Goal: Transaction & Acquisition: Purchase product/service

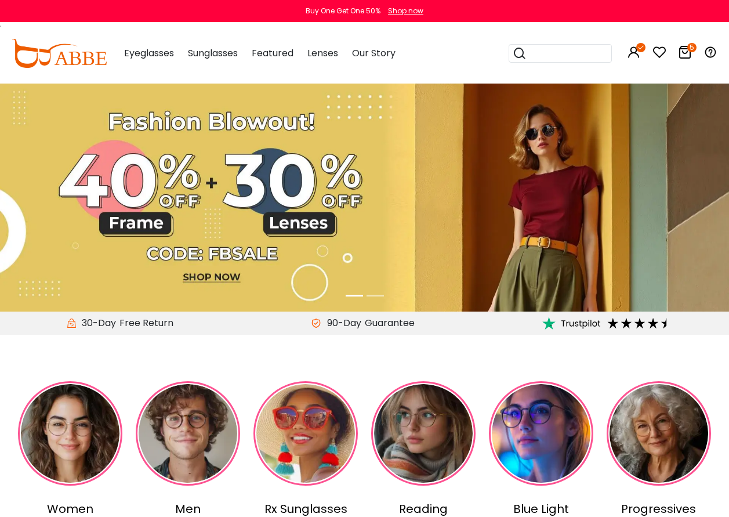
click at [684, 52] on icon at bounding box center [685, 52] width 14 height 14
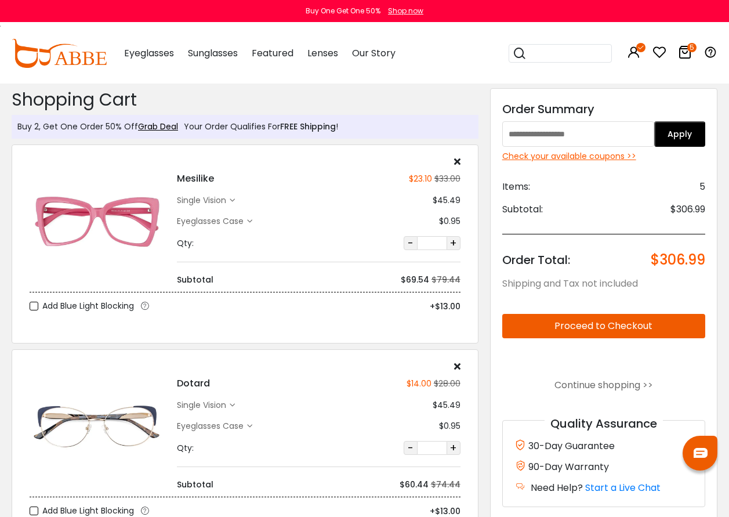
click at [208, 198] on div "single vision" at bounding box center [203, 200] width 53 height 12
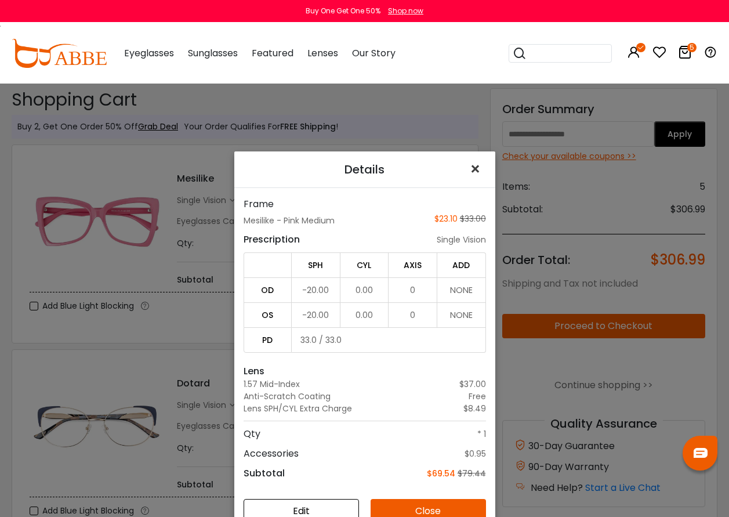
click at [469, 168] on span "×" at bounding box center [477, 169] width 17 height 25
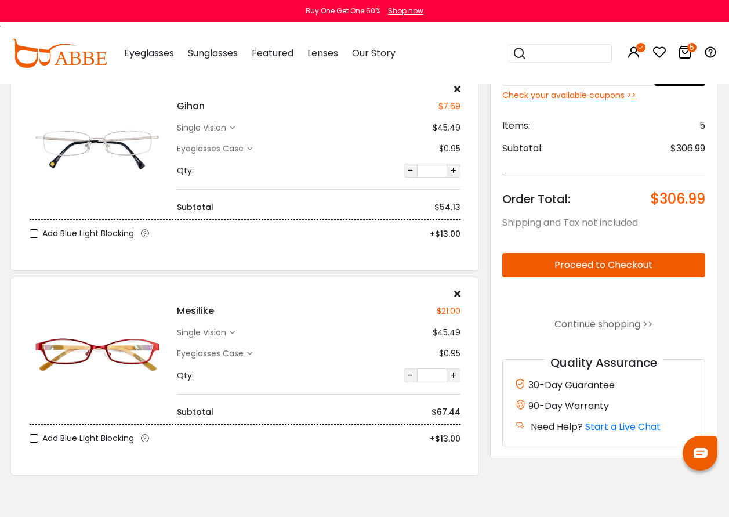
scroll to position [696, 0]
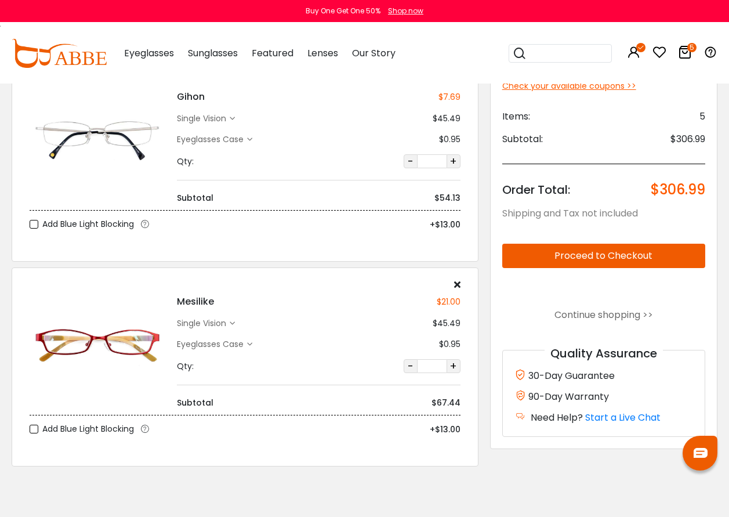
click at [211, 325] on div "single vision" at bounding box center [203, 323] width 53 height 12
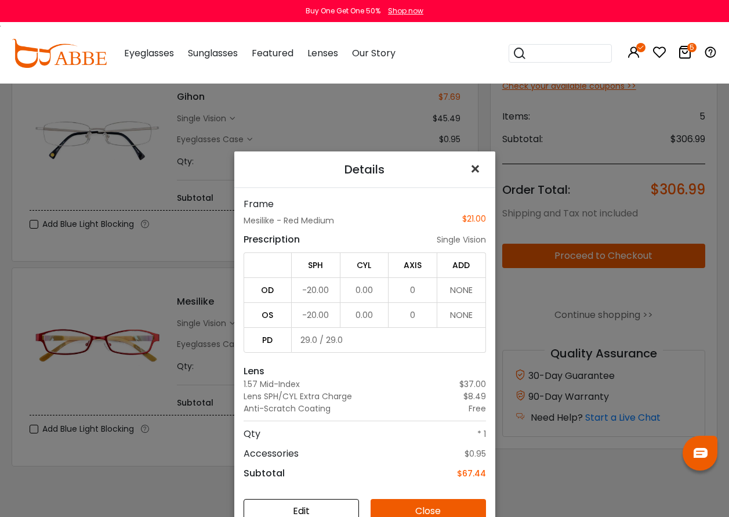
click at [469, 168] on span "×" at bounding box center [477, 169] width 17 height 25
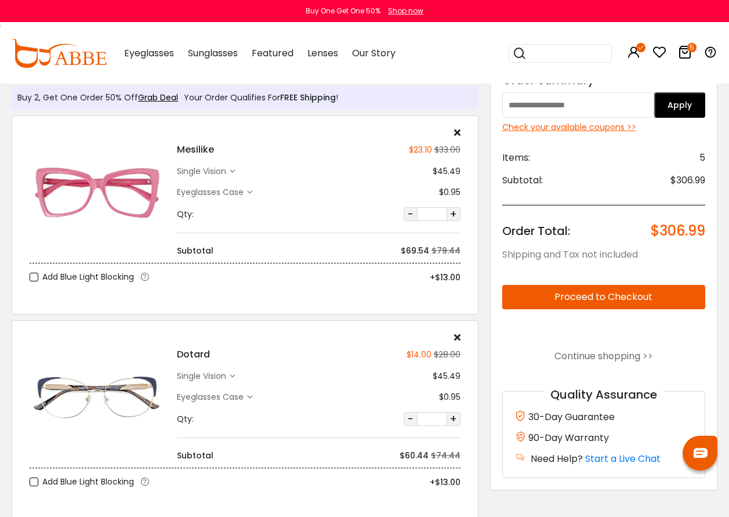
scroll to position [0, 0]
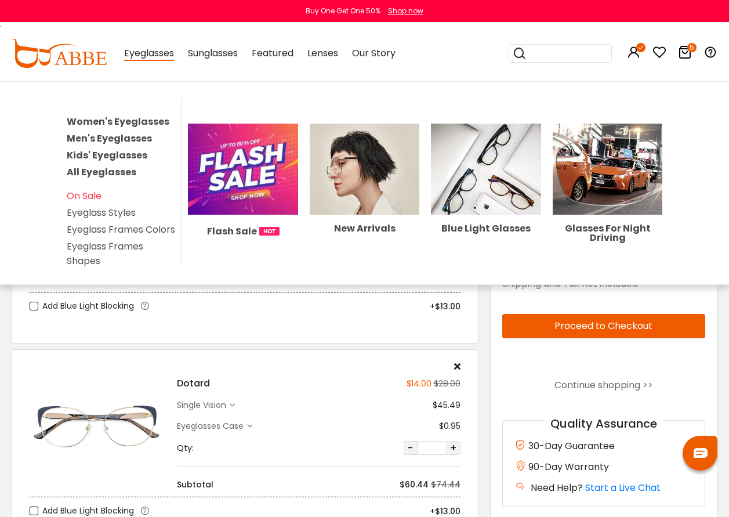
click at [124, 117] on link "Women's Eyeglasses" at bounding box center [118, 121] width 103 height 13
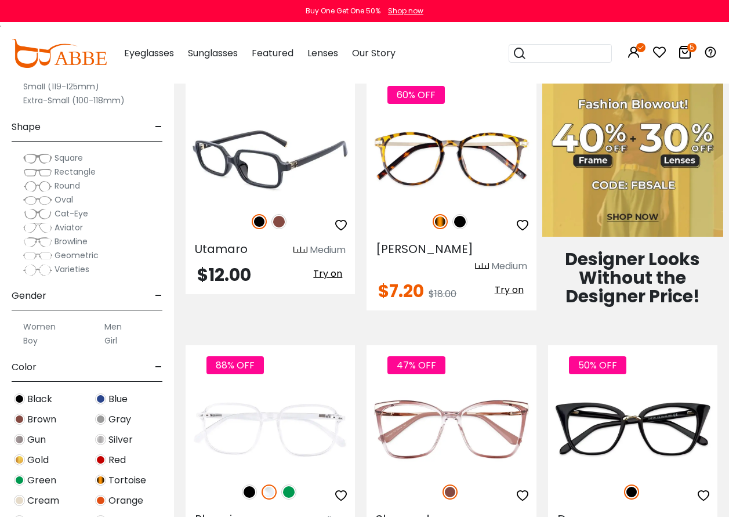
scroll to position [696, 0]
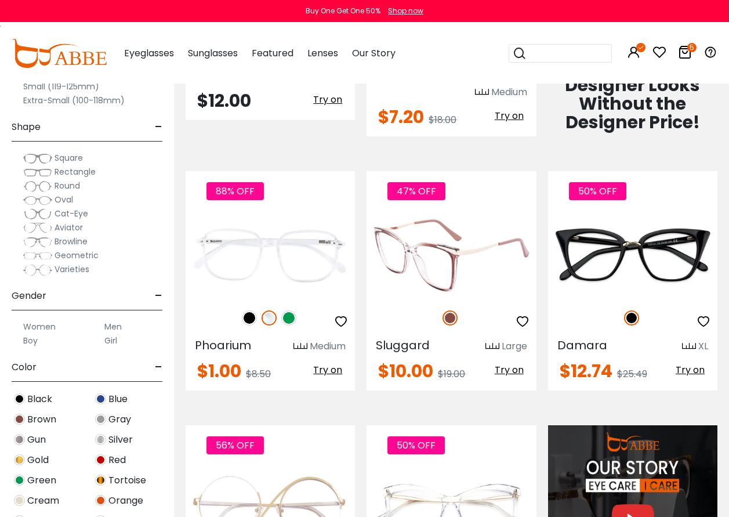
click at [427, 257] on img at bounding box center [451, 255] width 169 height 85
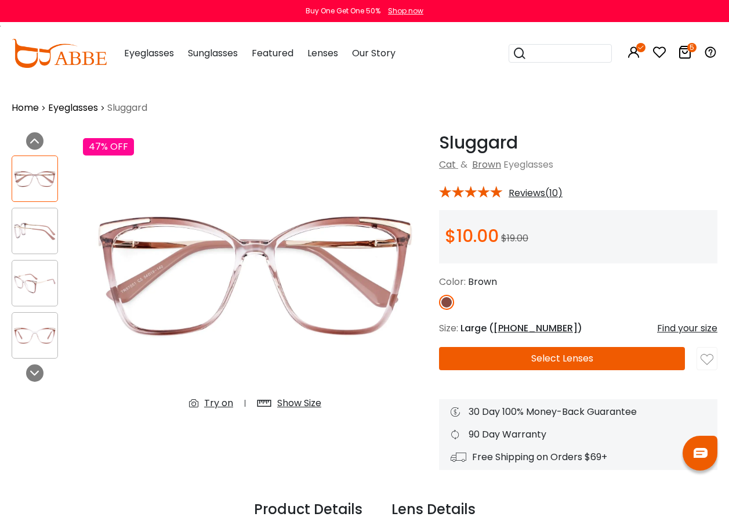
click at [566, 359] on button "Select Lenses" at bounding box center [562, 358] width 246 height 23
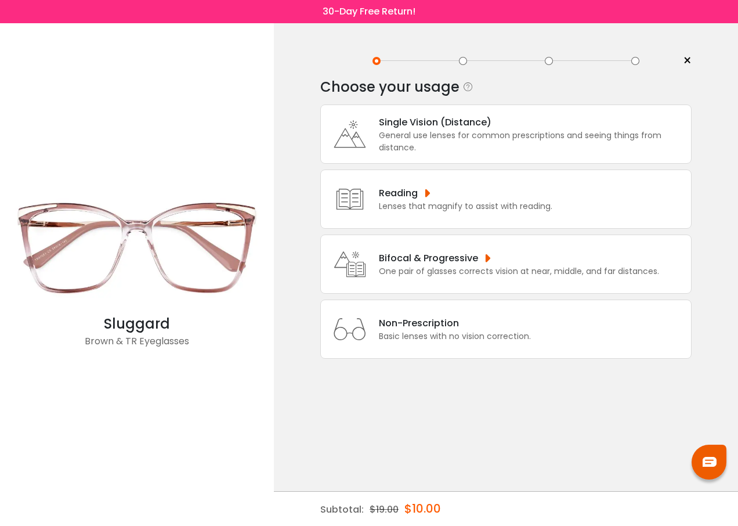
click at [402, 119] on div "Single Vision (Distance)" at bounding box center [532, 122] width 306 height 15
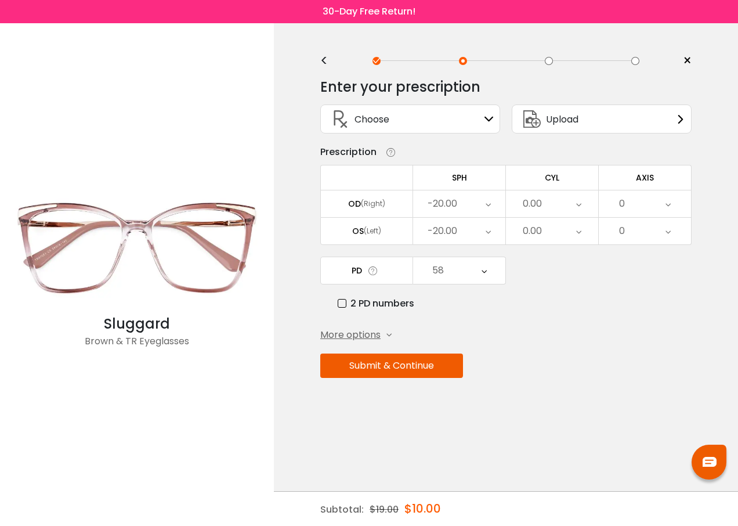
click at [491, 202] on div "-20.00" at bounding box center [459, 203] width 92 height 27
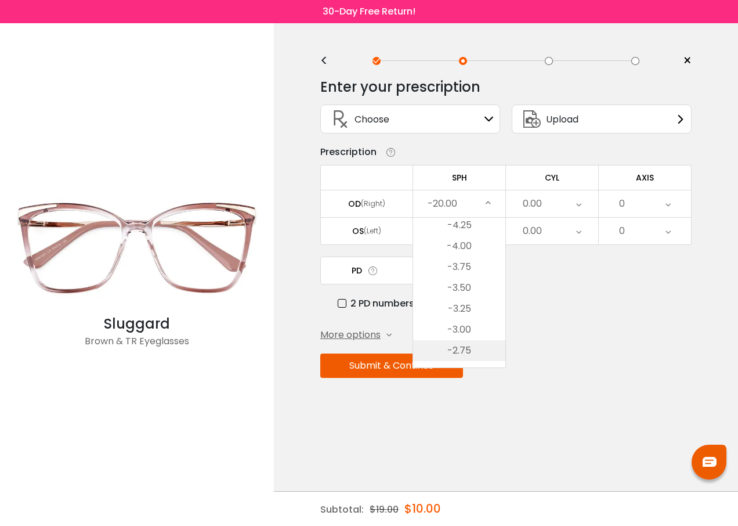
scroll to position [1218, 0]
click at [460, 265] on li "-5.00" at bounding box center [459, 262] width 92 height 21
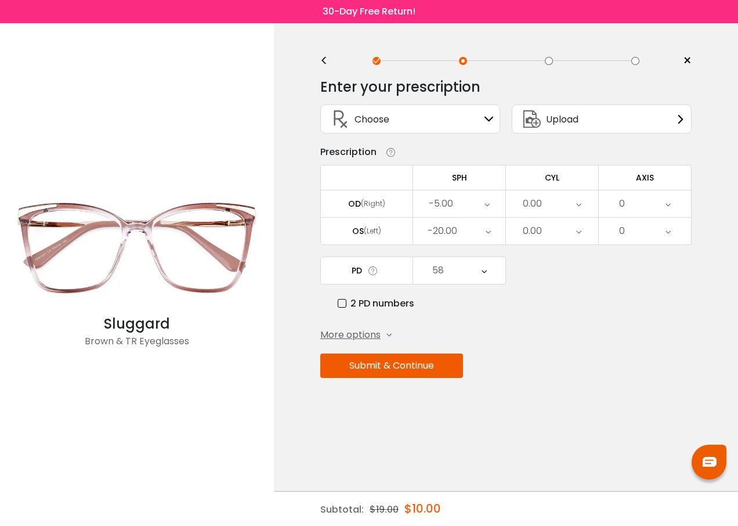
click at [488, 231] on icon at bounding box center [487, 231] width 5 height 27
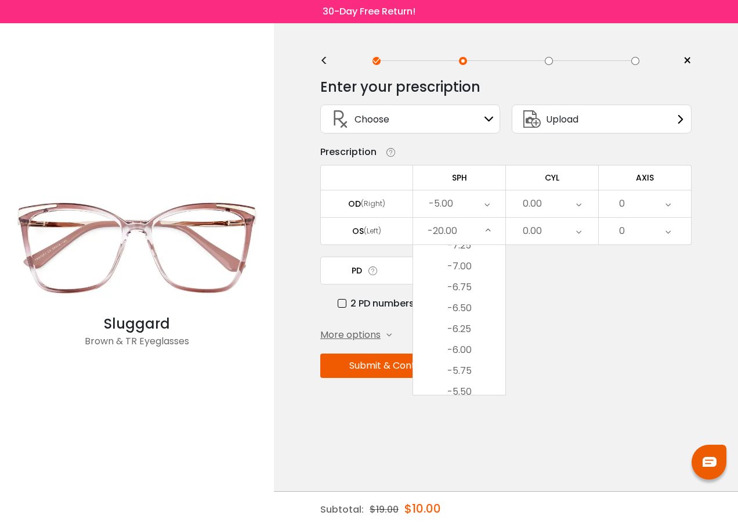
scroll to position [1160, 0]
click at [461, 350] on li "-5.00" at bounding box center [459, 348] width 92 height 21
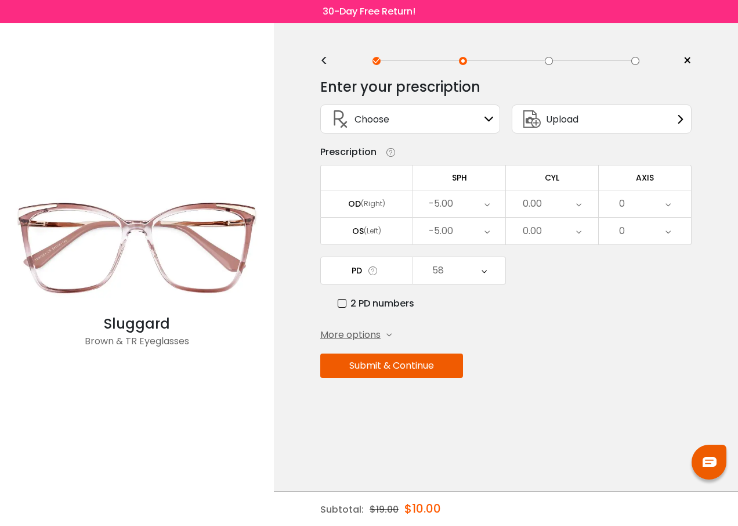
click at [581, 201] on div "0.00" at bounding box center [552, 203] width 92 height 27
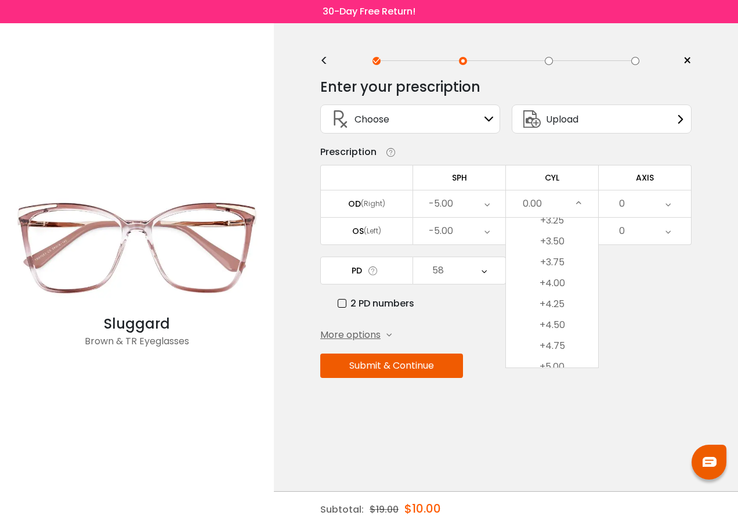
scroll to position [894, 0]
click at [561, 357] on li "+6.00" at bounding box center [552, 356] width 92 height 21
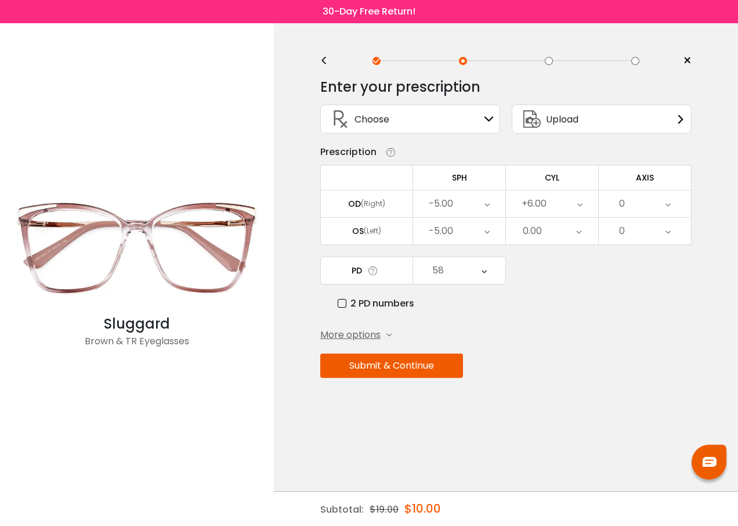
click at [579, 234] on icon at bounding box center [578, 231] width 5 height 27
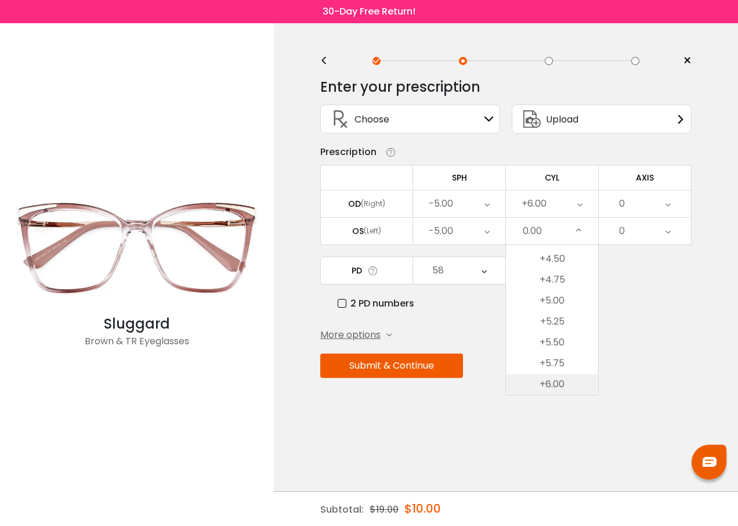
click at [554, 380] on li "+6.00" at bounding box center [552, 384] width 92 height 21
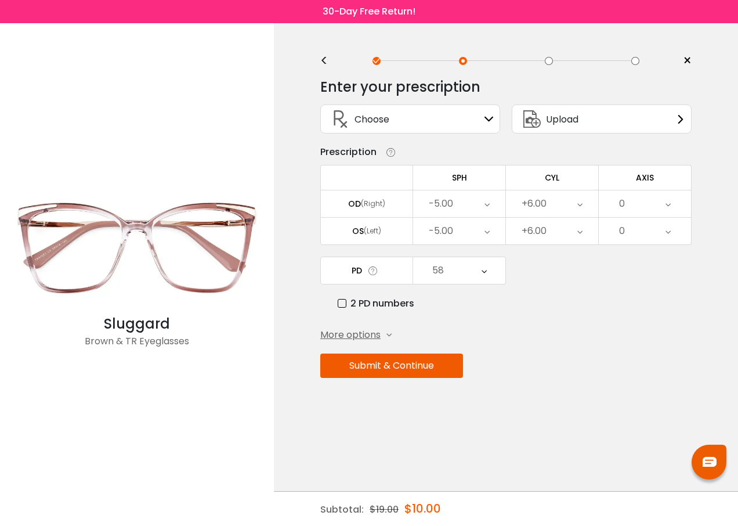
click at [667, 204] on icon at bounding box center [667, 203] width 5 height 27
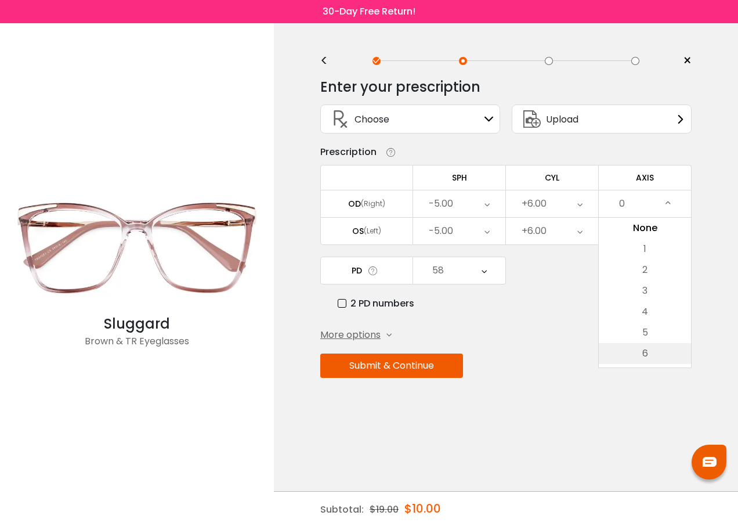
click at [643, 349] on li "6" at bounding box center [645, 353] width 92 height 21
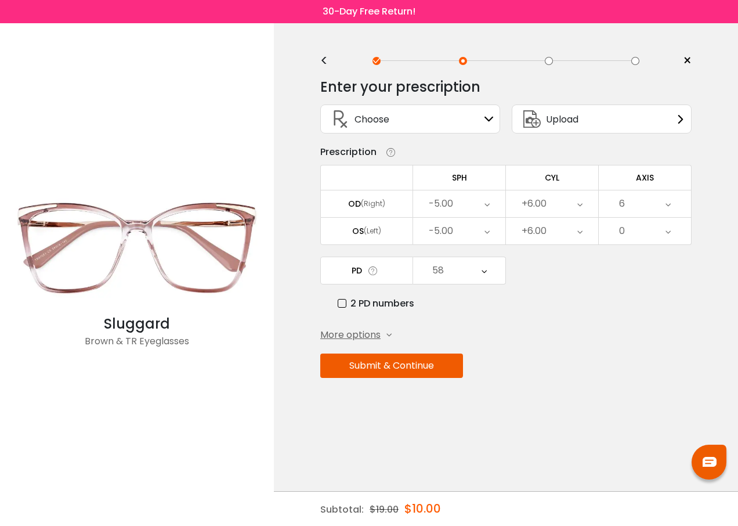
click at [666, 229] on icon at bounding box center [667, 231] width 5 height 27
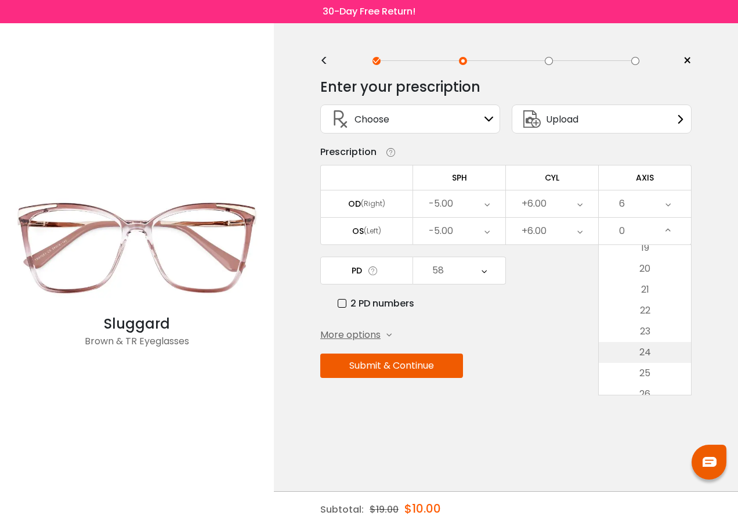
scroll to position [406, 0]
click at [646, 355] on li "24" at bounding box center [645, 350] width 92 height 21
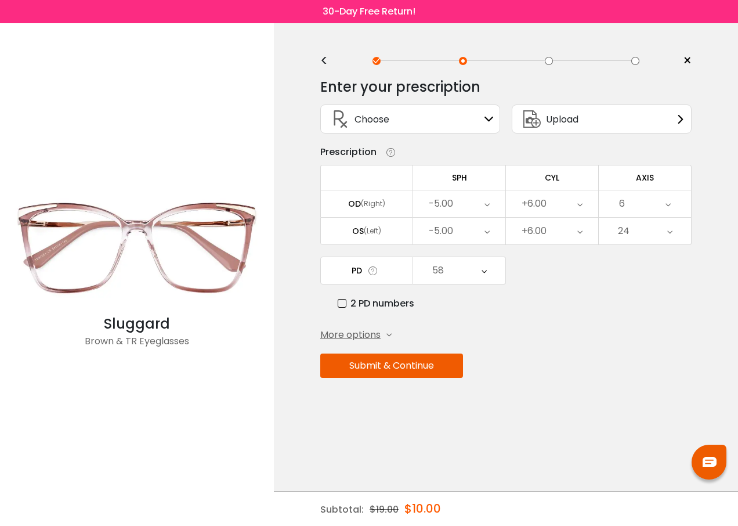
click at [352, 335] on span "More options" at bounding box center [350, 335] width 60 height 14
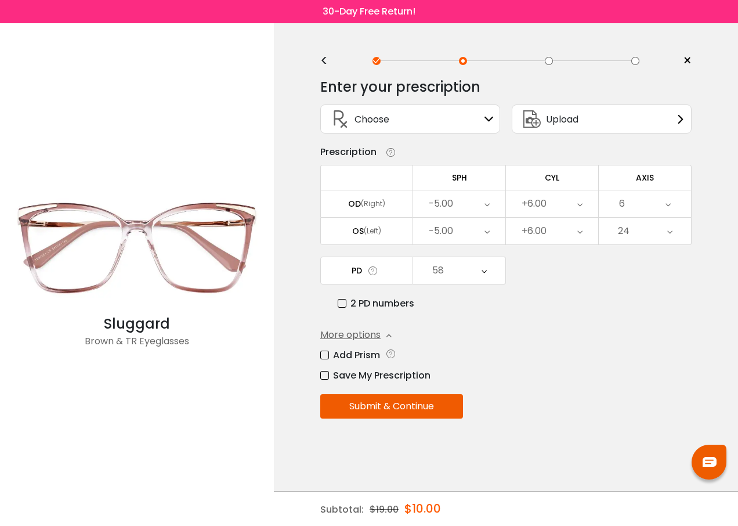
click at [326, 356] on label "Add Prism" at bounding box center [350, 354] width 60 height 15
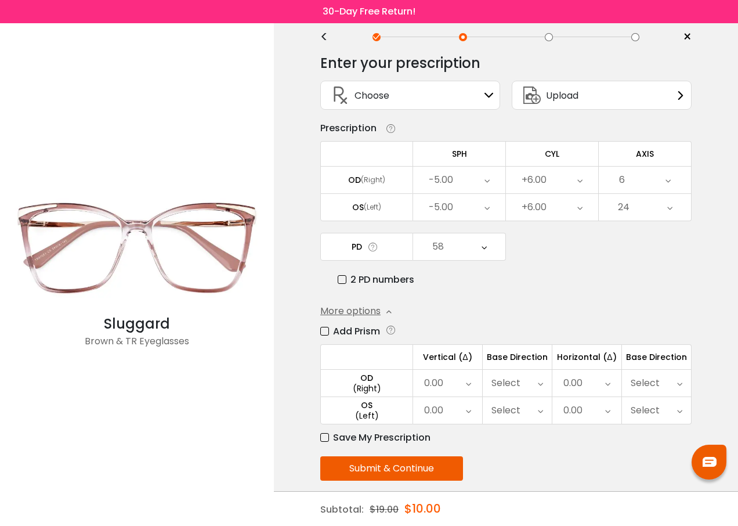
scroll to position [37, 0]
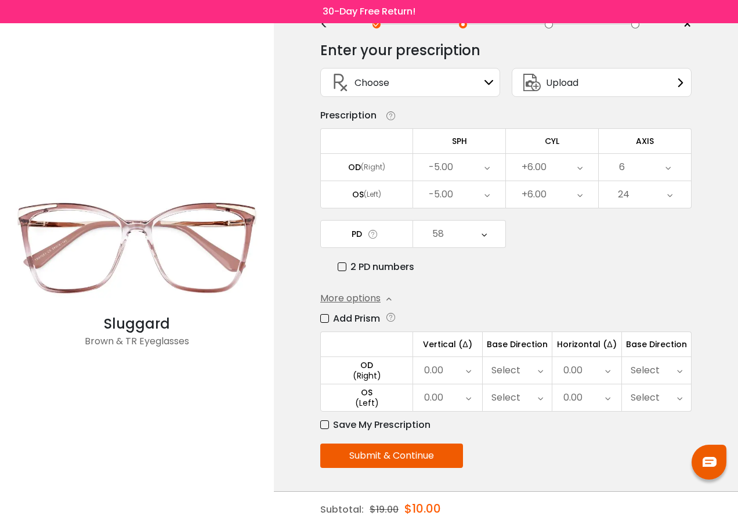
click at [327, 319] on label "Add Prism" at bounding box center [350, 318] width 60 height 15
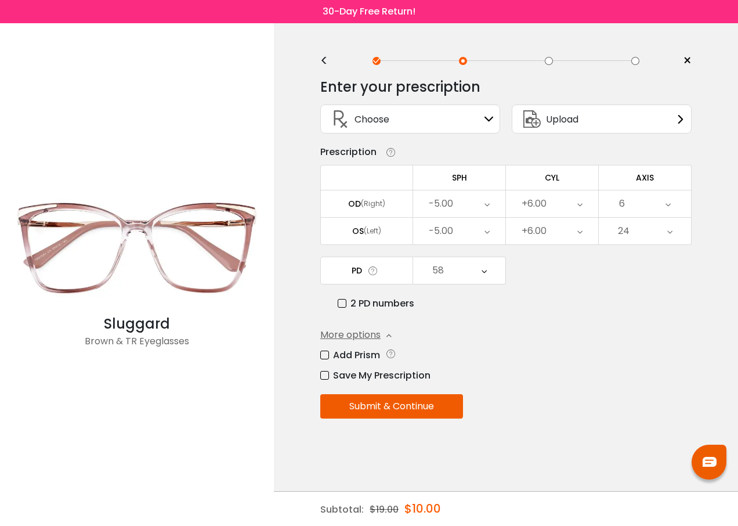
click at [394, 405] on button "Submit & Continue" at bounding box center [391, 406] width 143 height 24
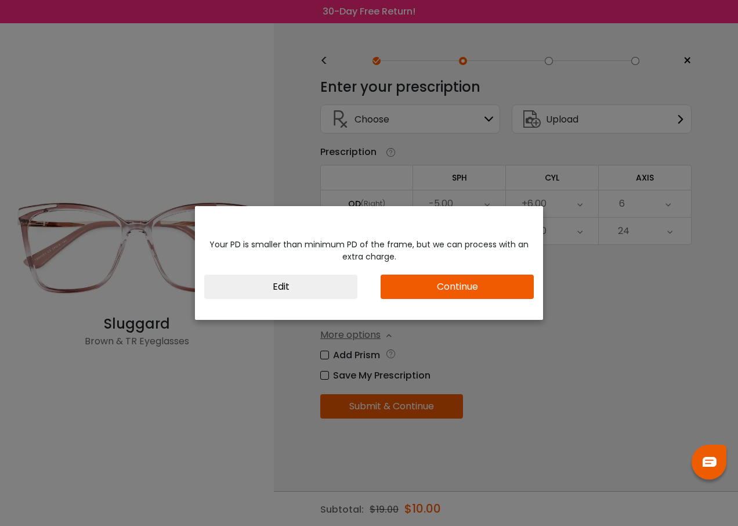
click at [454, 285] on button "Continue" at bounding box center [457, 286] width 153 height 24
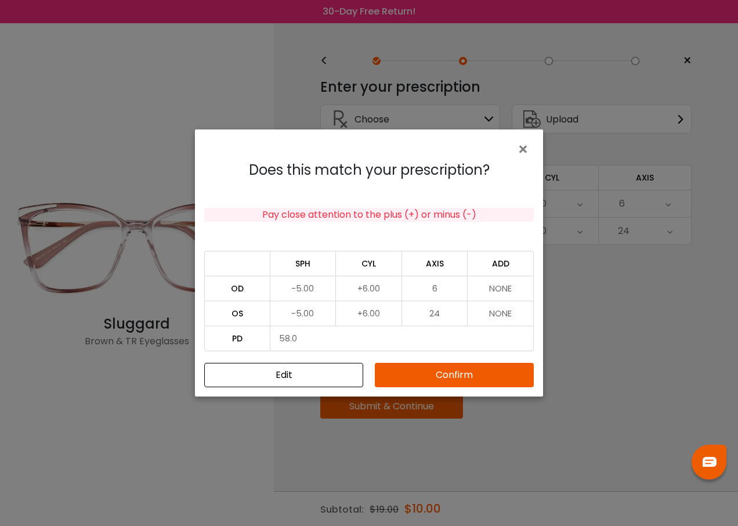
click at [303, 375] on button "Edit" at bounding box center [283, 375] width 159 height 24
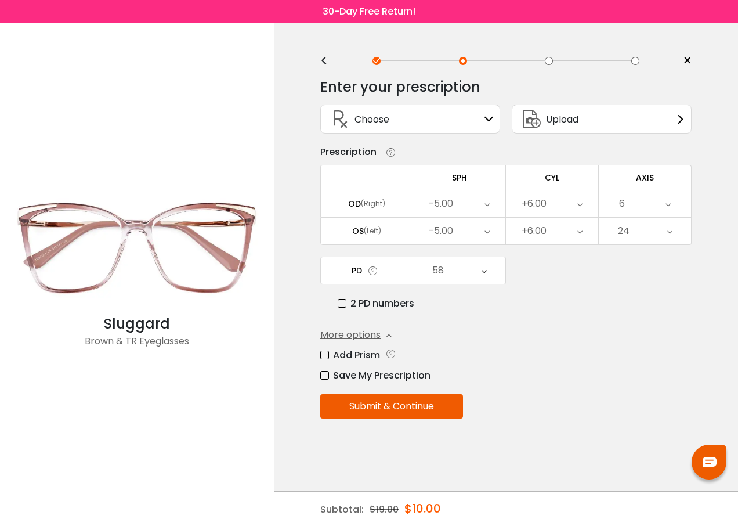
click at [485, 273] on icon at bounding box center [483, 270] width 5 height 27
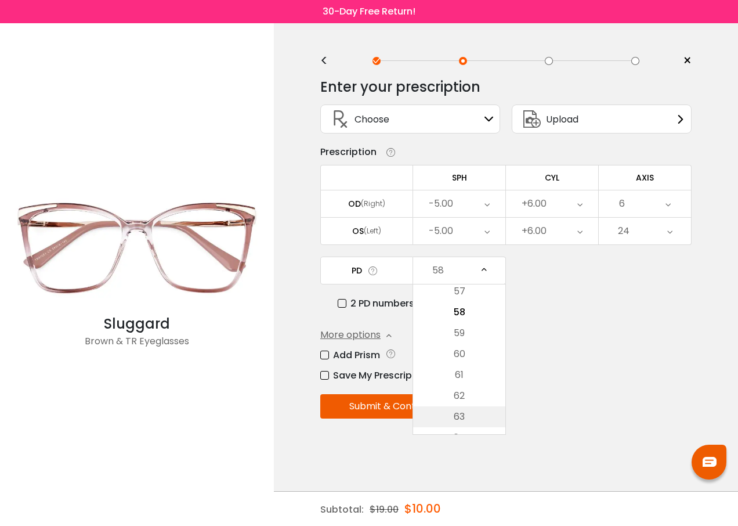
scroll to position [349, 0]
click at [463, 367] on li "66" at bounding box center [459, 363] width 92 height 21
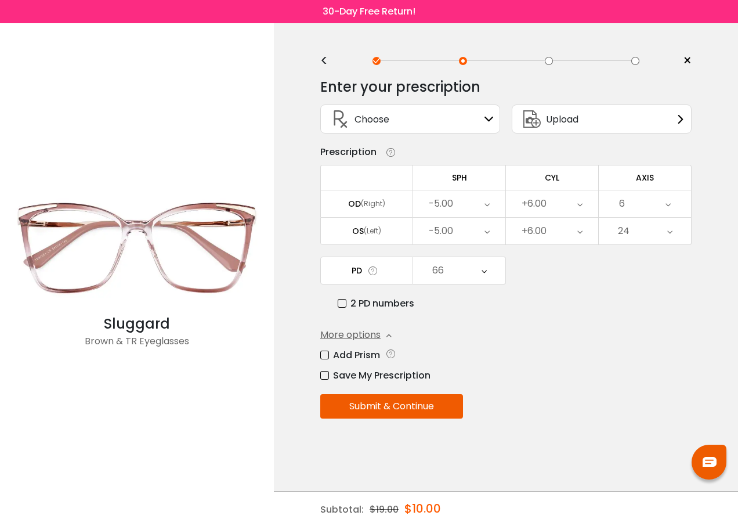
click at [397, 404] on button "Submit & Continue" at bounding box center [391, 406] width 143 height 24
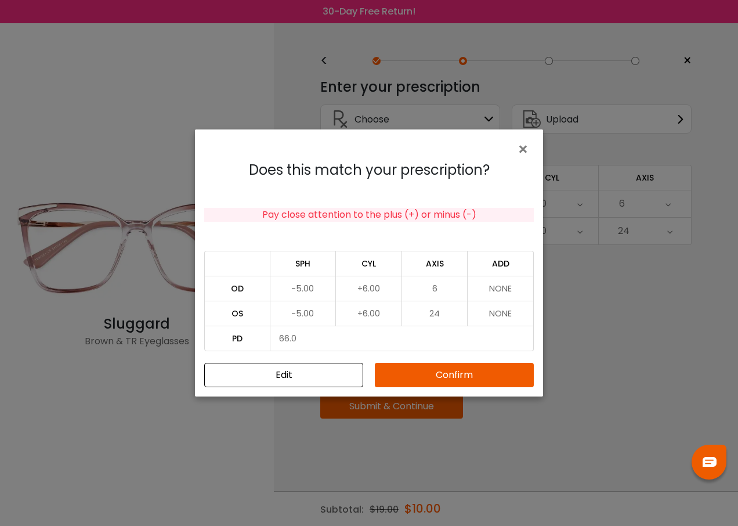
click at [405, 375] on button "Confirm" at bounding box center [454, 375] width 159 height 24
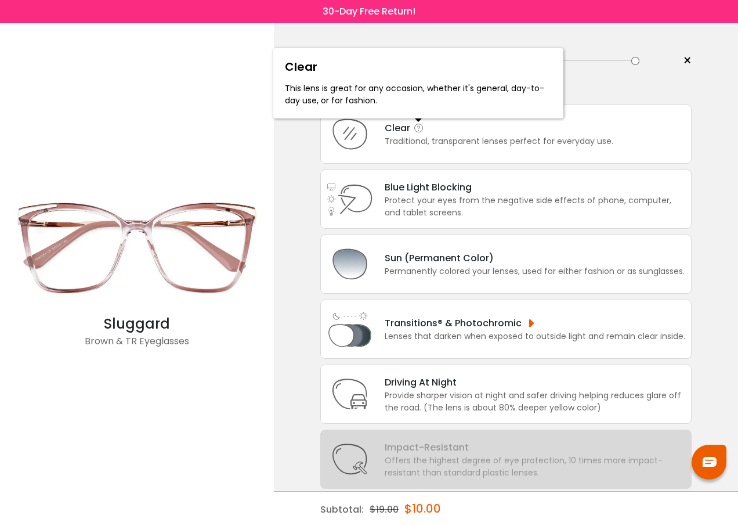
click at [413, 126] on icon at bounding box center [419, 128] width 12 height 12
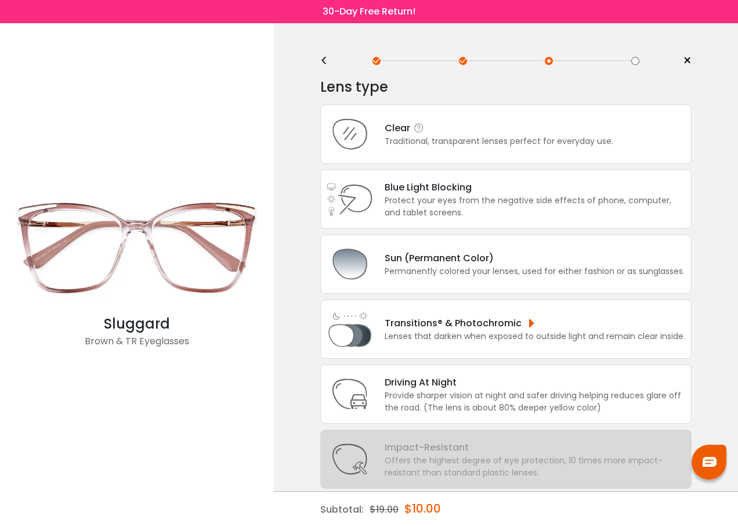
click at [410, 136] on div "Traditional, transparent lenses perfect for everyday use." at bounding box center [499, 141] width 229 height 12
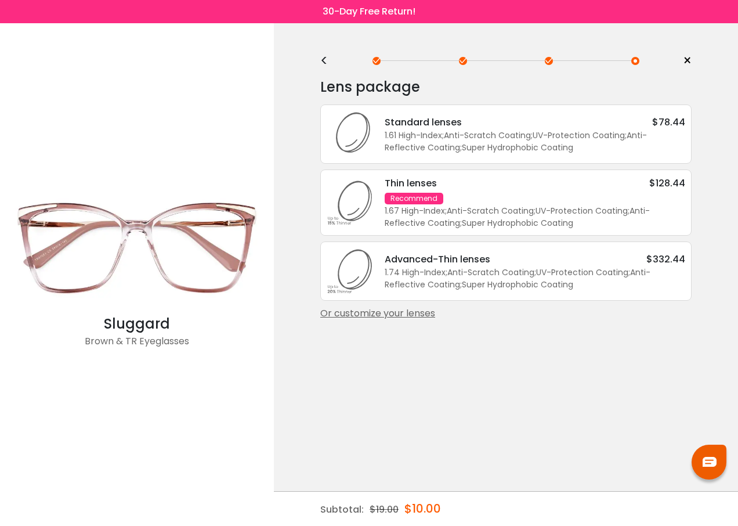
click at [413, 315] on div "Or customize your lenses" at bounding box center [505, 313] width 371 height 14
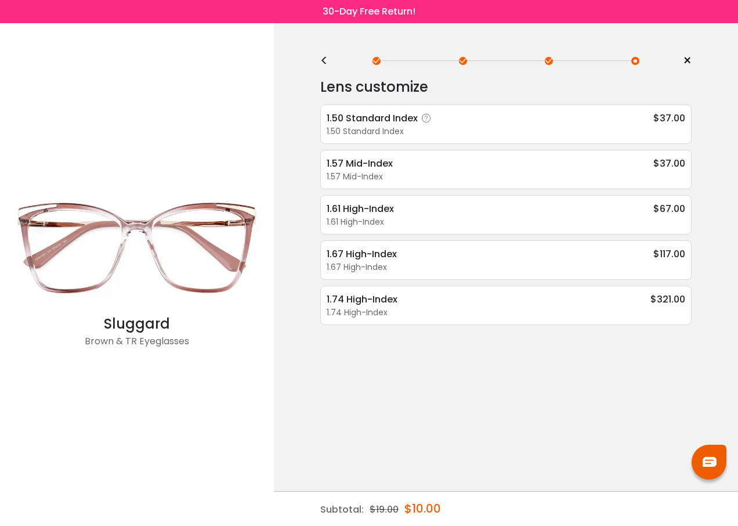
click at [387, 119] on div "1.50 Standard Index" at bounding box center [381, 118] width 108 height 15
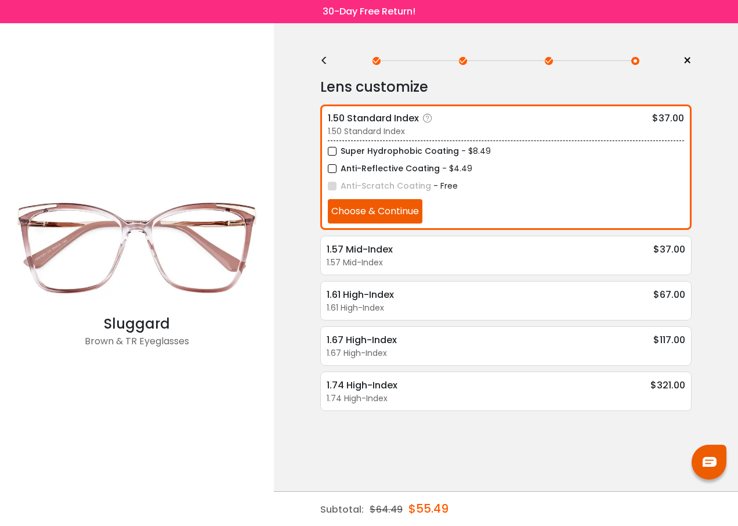
click at [369, 209] on button "Choose & Continue" at bounding box center [375, 211] width 95 height 24
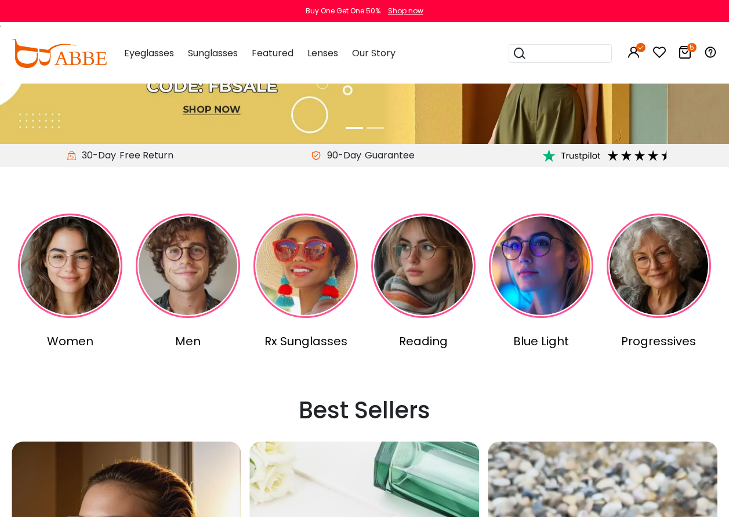
scroll to position [174, 0]
